Goal: Find specific fact: Find specific fact

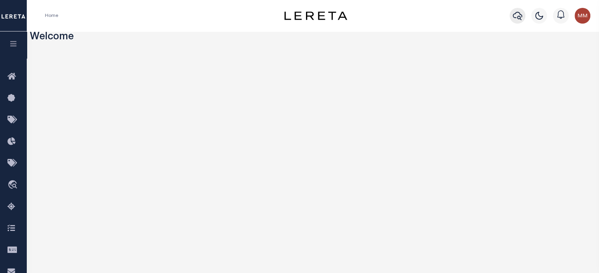
click at [450, 16] on icon "button" at bounding box center [517, 15] width 9 height 9
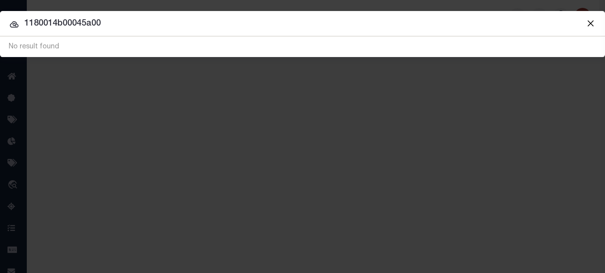
type input "1180014b00045a00"
click at [118, 27] on input "1180014b00045a00" at bounding box center [302, 24] width 605 height 14
drag, startPoint x: 118, startPoint y: 26, endPoint x: -400, endPoint y: 16, distance: 517.5
click at [0, 16] on html "Home Profile" at bounding box center [302, 209] width 605 height 418
type input "1320096l0018400"
